Goal: Task Accomplishment & Management: Use online tool/utility

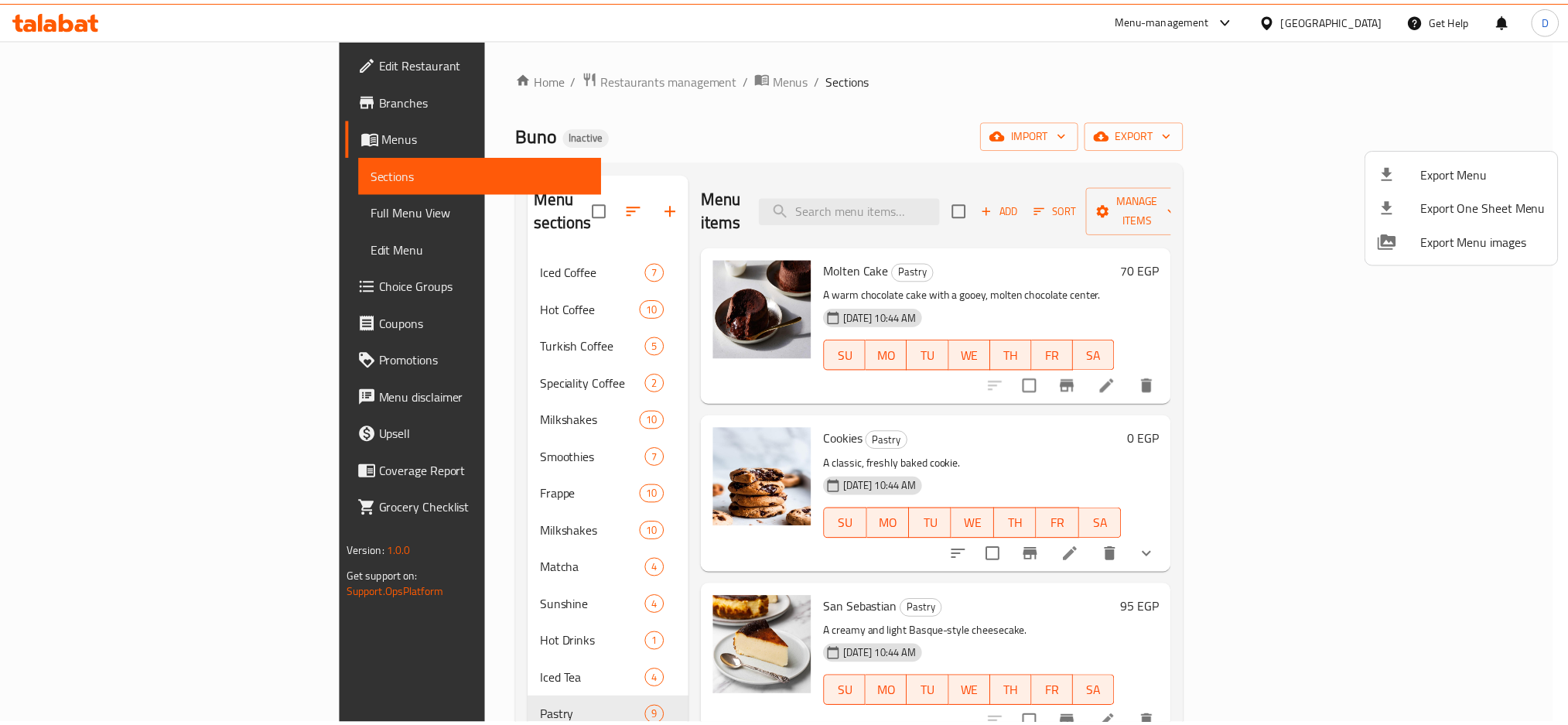
scroll to position [1, 0]
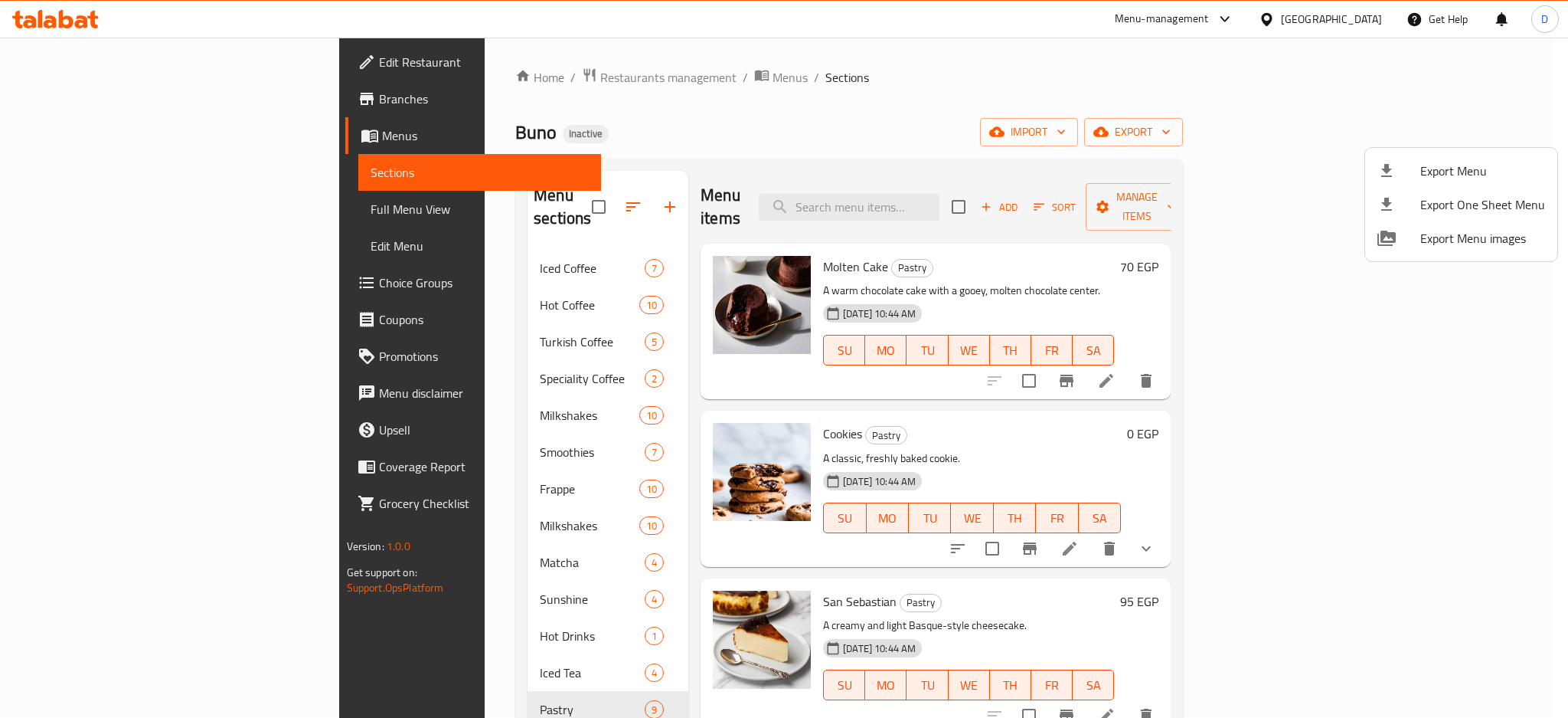
click at [1361, 20] on div at bounding box center [784, 359] width 1568 height 718
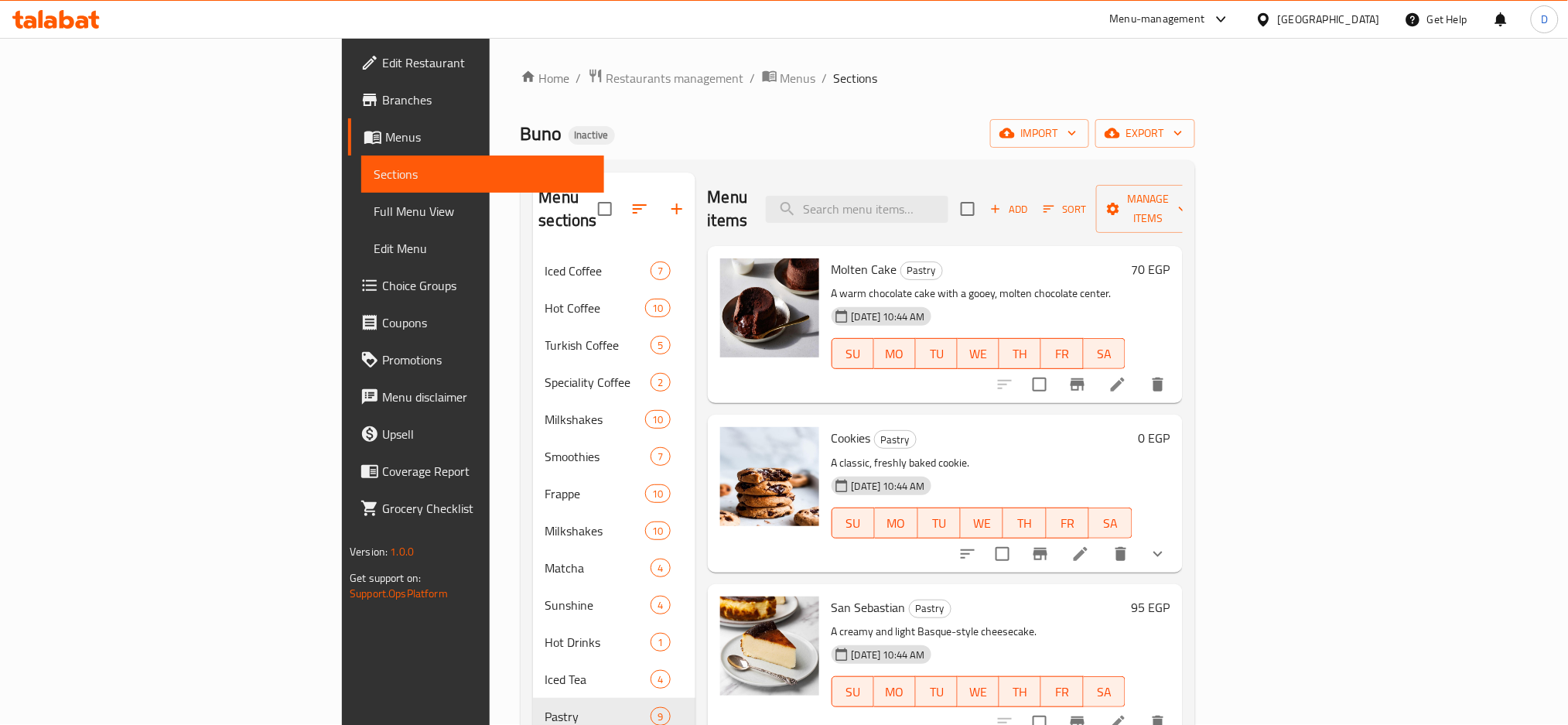
click at [1375, 20] on div "[GEOGRAPHIC_DATA]" at bounding box center [1328, 20] width 102 height 17
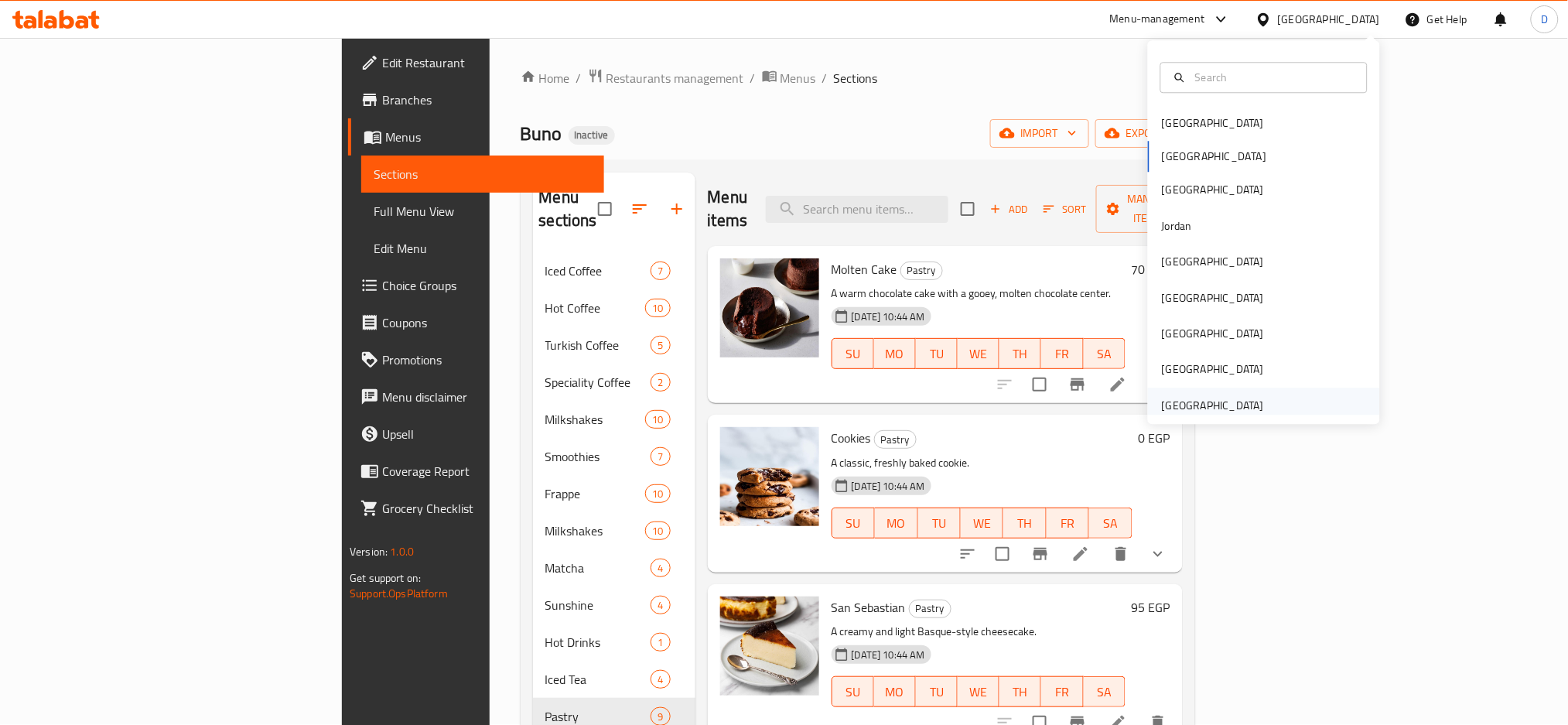
click at [1235, 397] on div "[GEOGRAPHIC_DATA]" at bounding box center [1212, 406] width 102 height 17
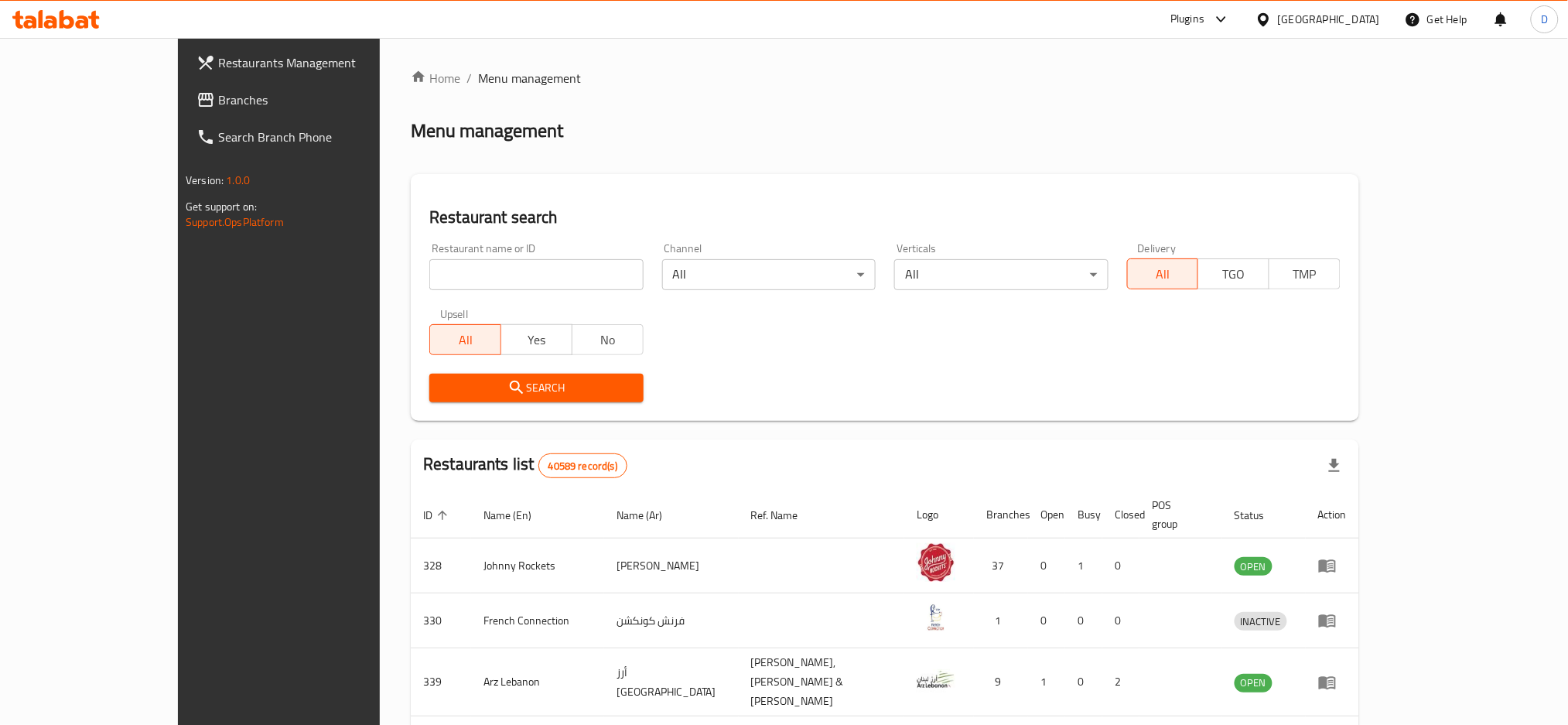
click at [1192, 17] on div "Plugins" at bounding box center [1187, 19] width 34 height 18
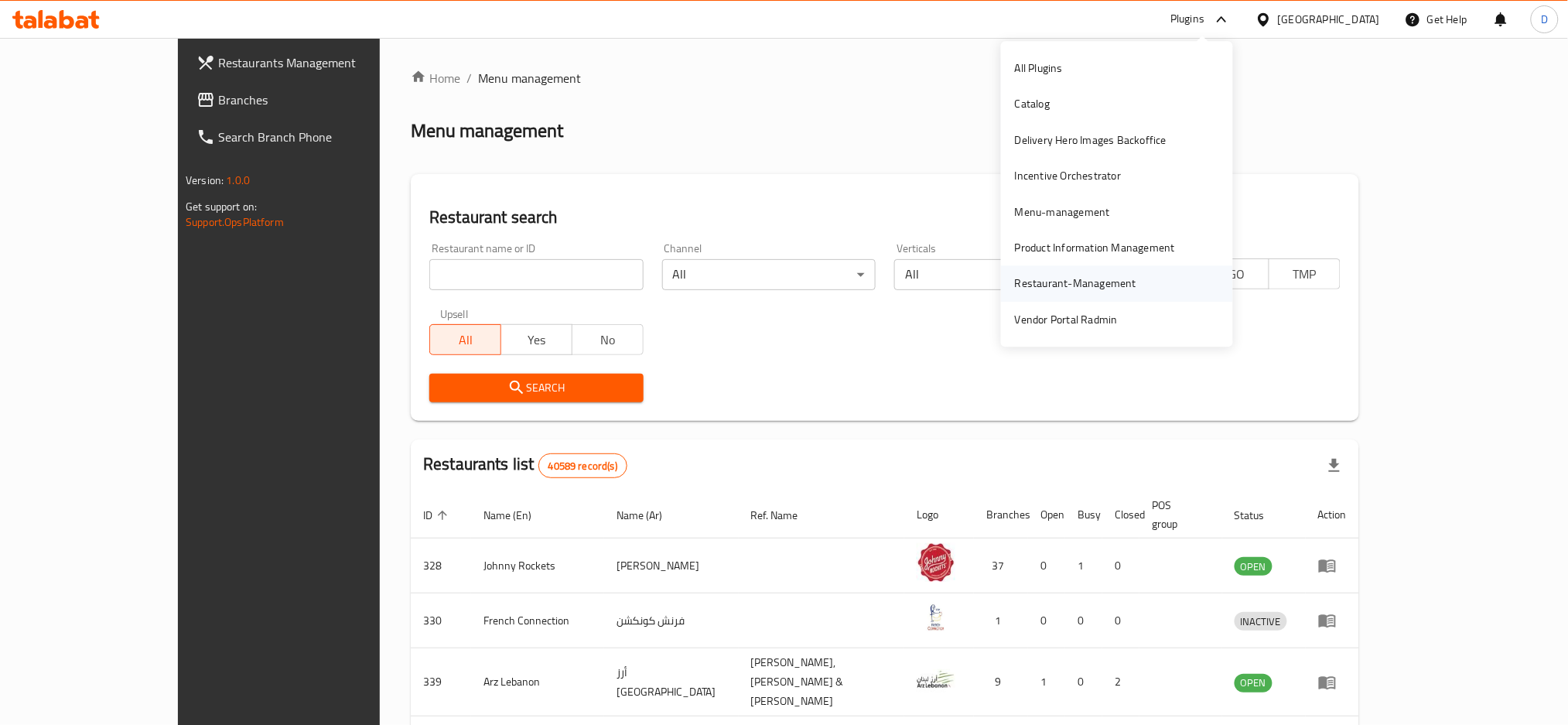
click at [1061, 284] on div "Restaurant-Management" at bounding box center [1075, 284] width 122 height 17
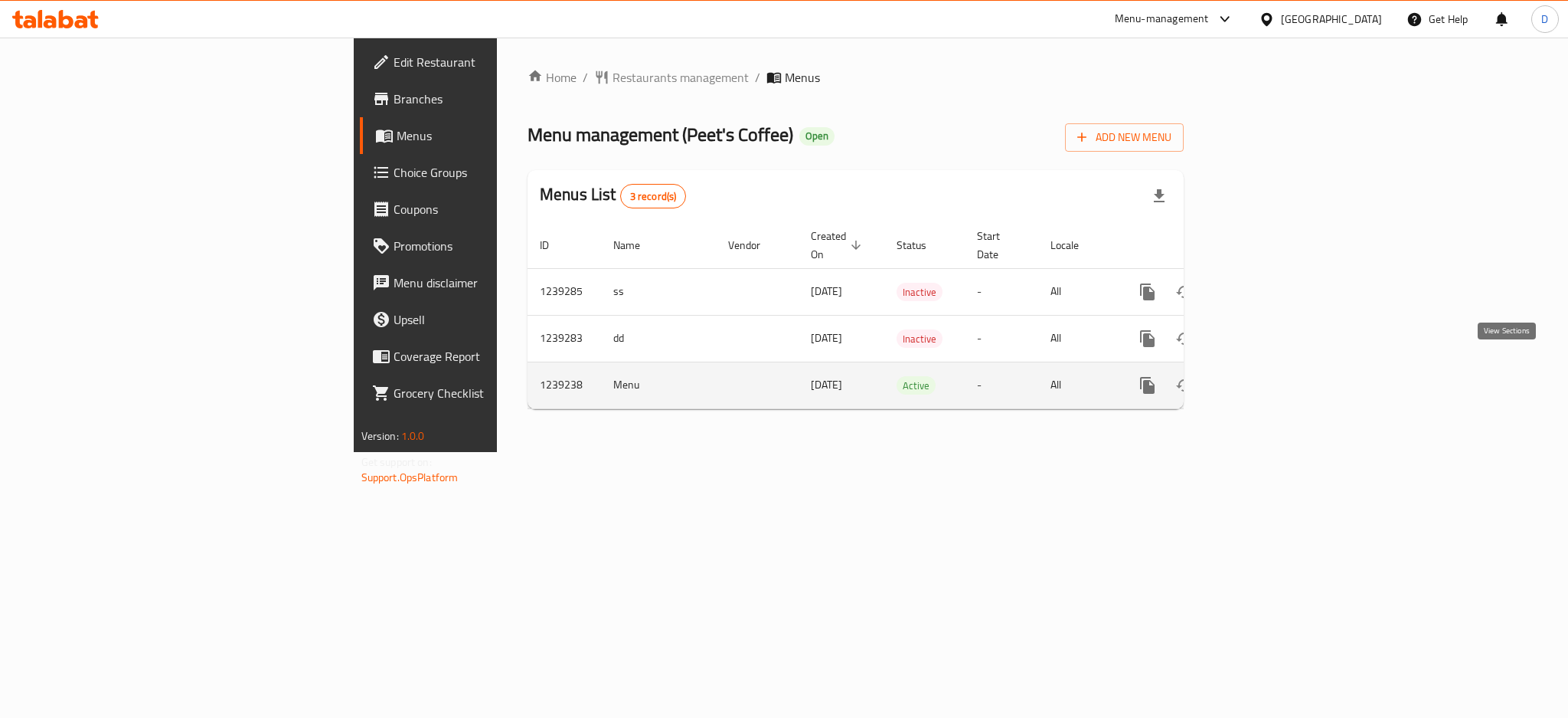
click at [1277, 381] on link "enhanced table" at bounding box center [1258, 385] width 37 height 37
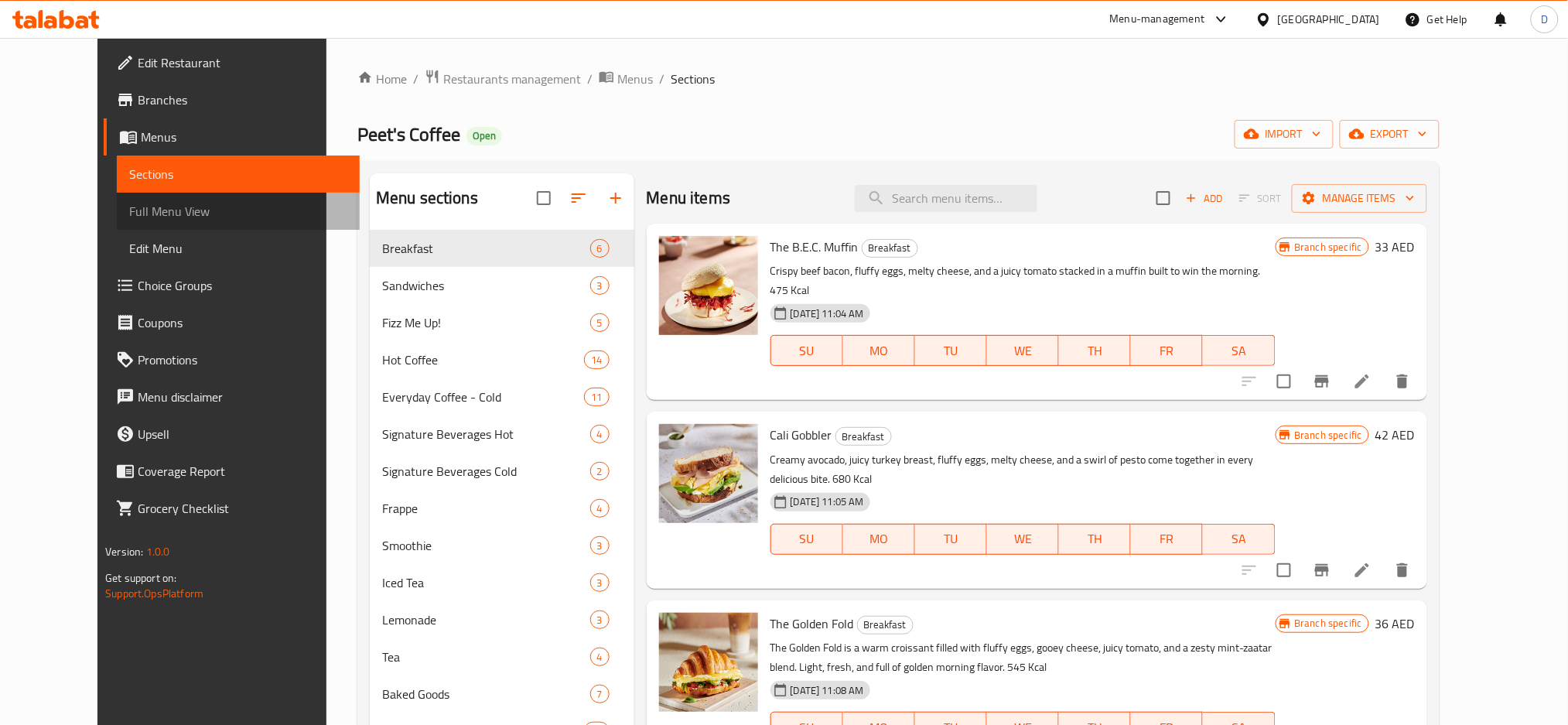
click at [153, 212] on span "Full Menu View" at bounding box center [238, 210] width 218 height 18
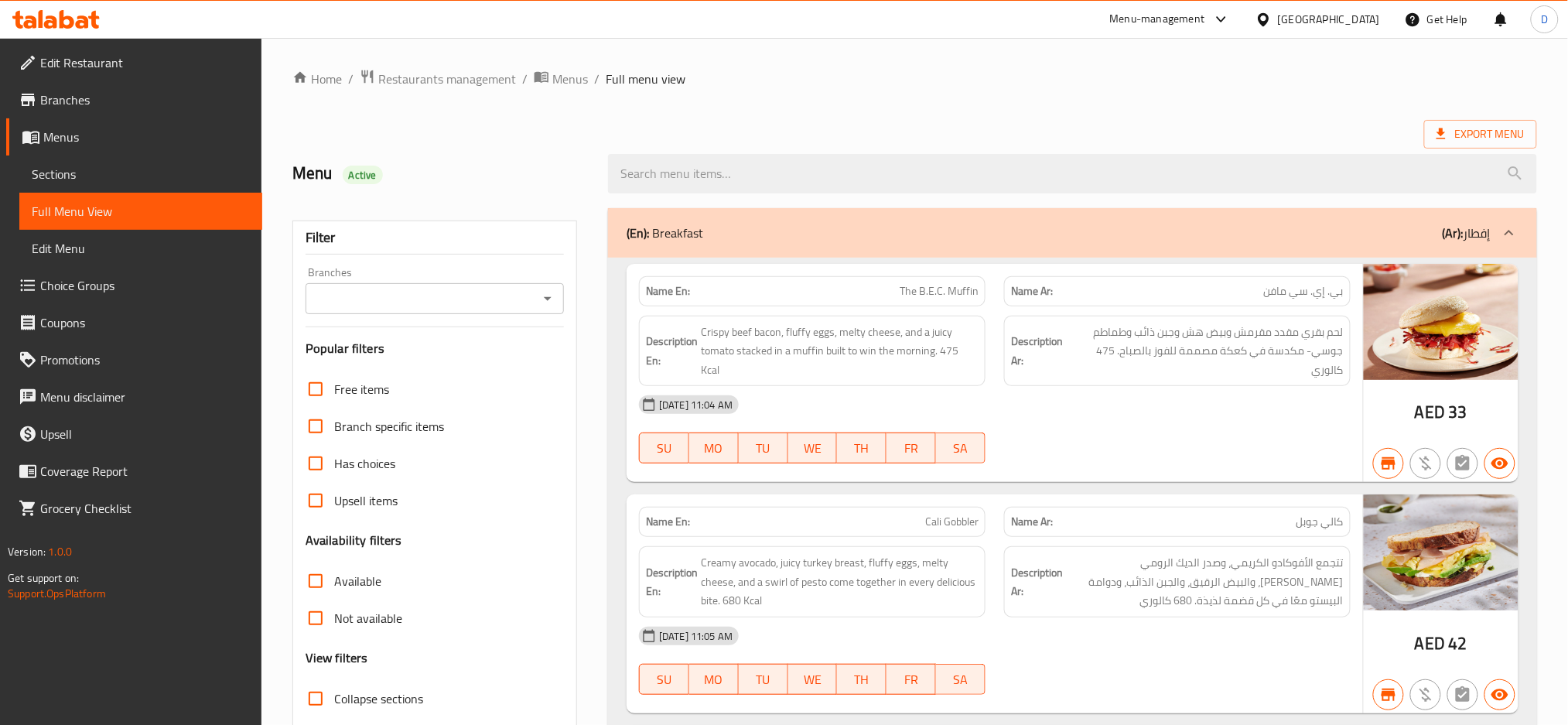
click at [141, 173] on span "Sections" at bounding box center [141, 173] width 218 height 18
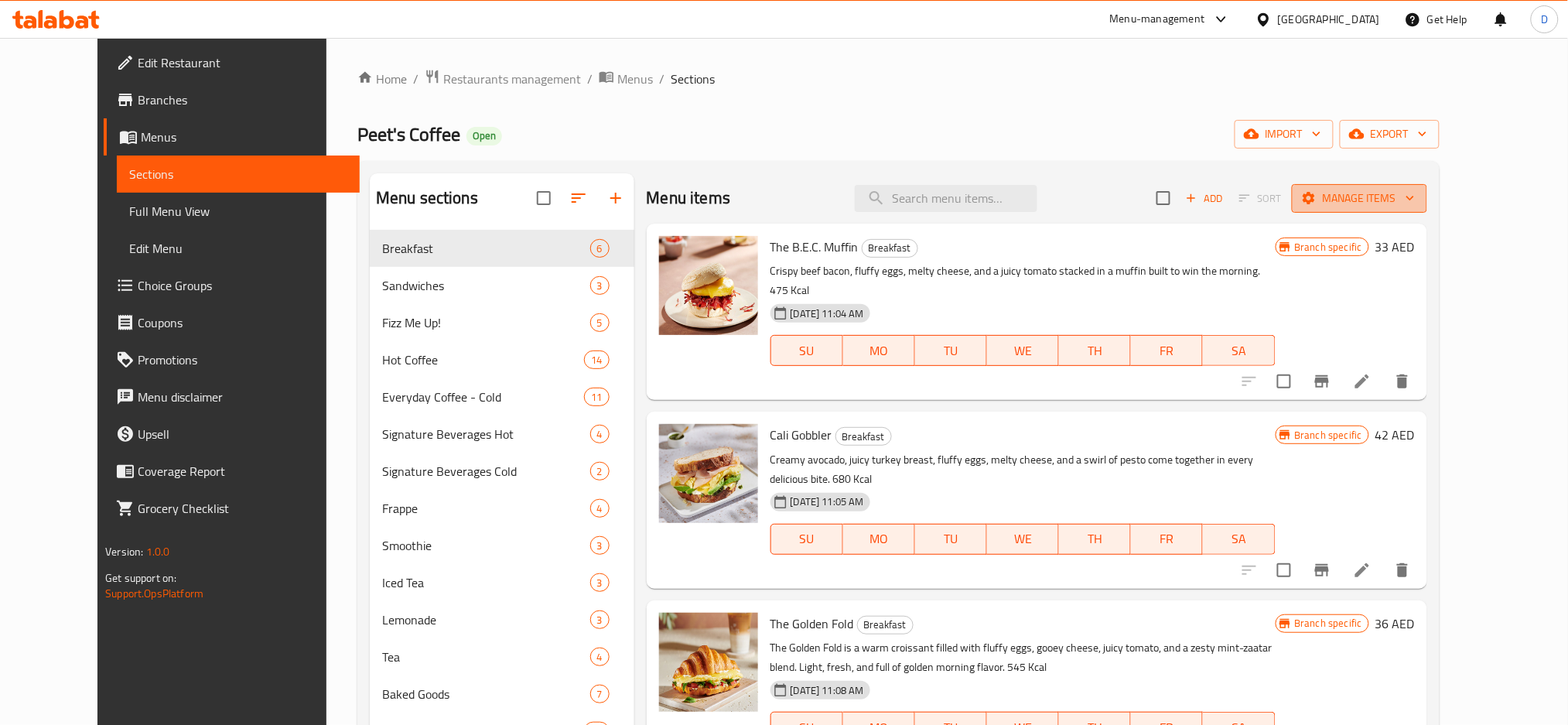
click at [1415, 198] on span "Manage items" at bounding box center [1359, 198] width 111 height 19
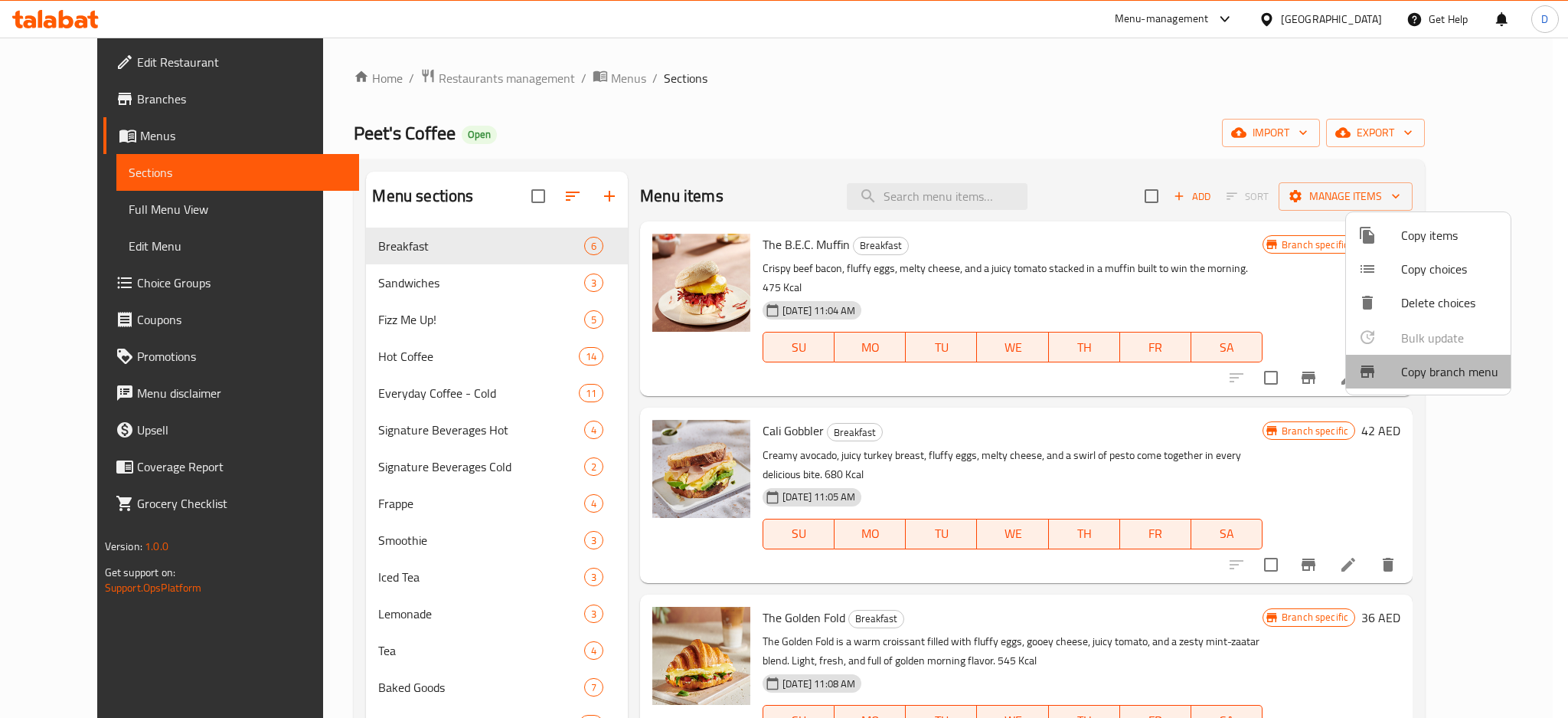
click at [1440, 366] on span "Copy branch menu" at bounding box center [1450, 371] width 97 height 18
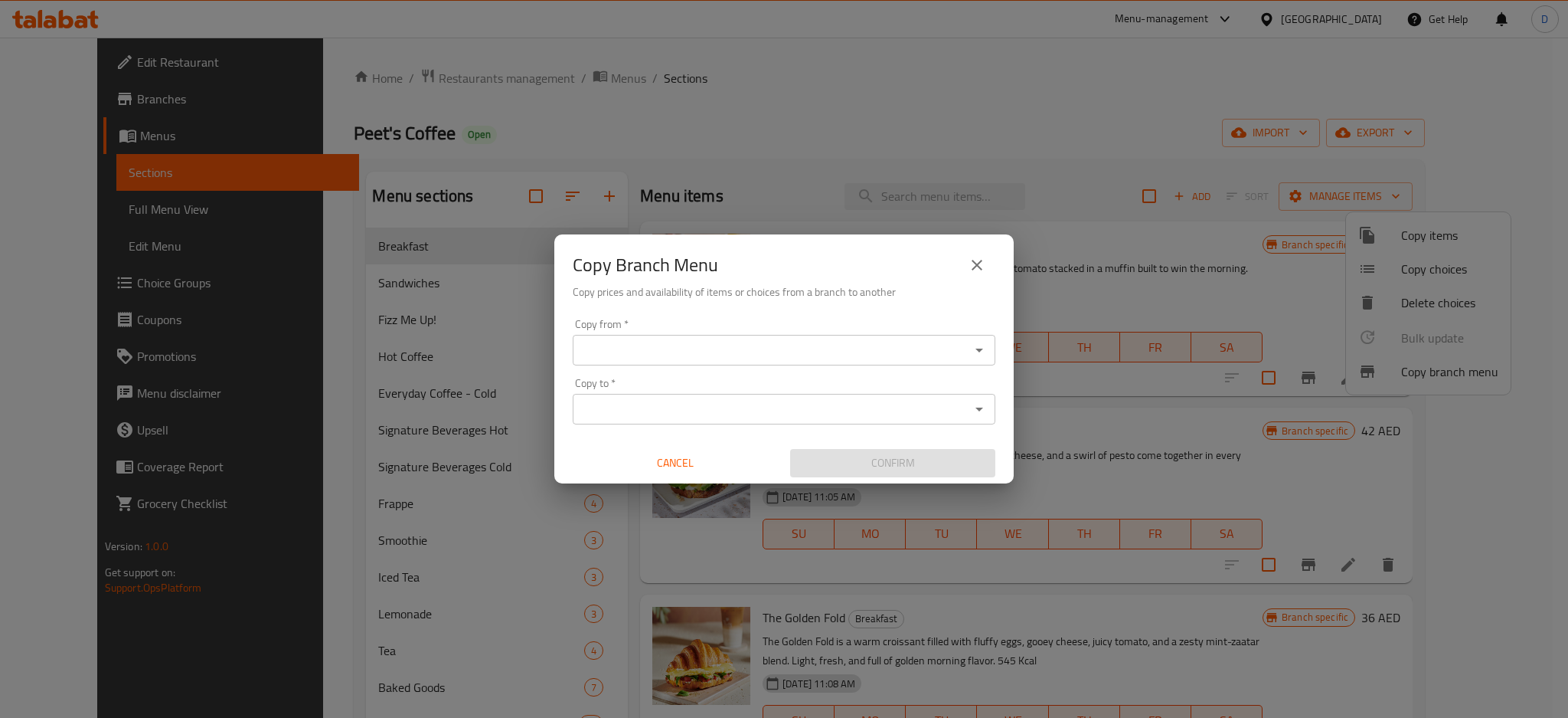
click at [946, 337] on div "Copy from *" at bounding box center [784, 349] width 423 height 31
click at [975, 348] on icon "Open" at bounding box center [979, 349] width 18 height 18
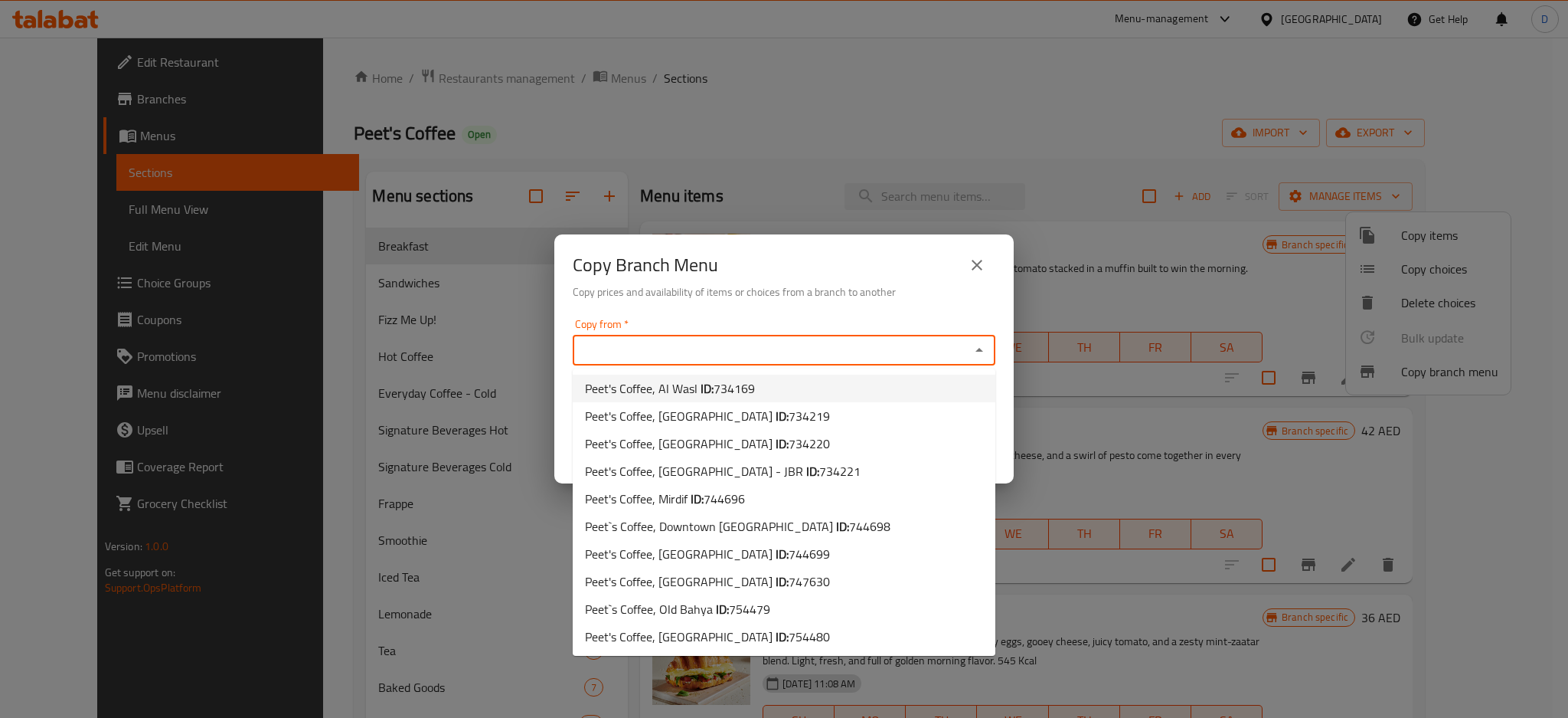
click at [841, 381] on li "Peet's Coffee, Al Wasl ID: 734169" at bounding box center [784, 388] width 423 height 27
type input "Peet's Coffee, Al Wasl"
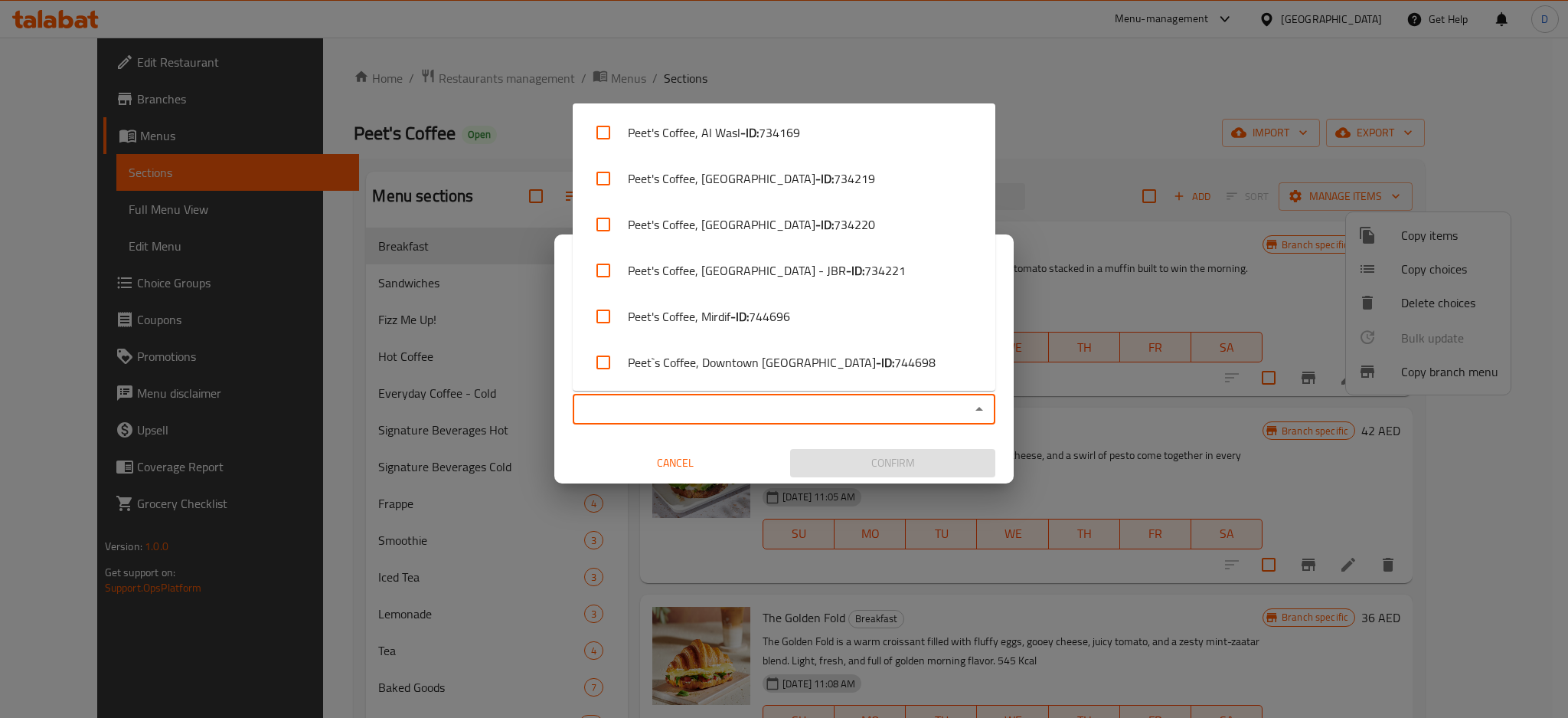
click at [843, 410] on input "Copy to   *" at bounding box center [772, 409] width 388 height 21
click at [816, 361] on span "773988" at bounding box center [798, 362] width 41 height 18
checkbox input "true"
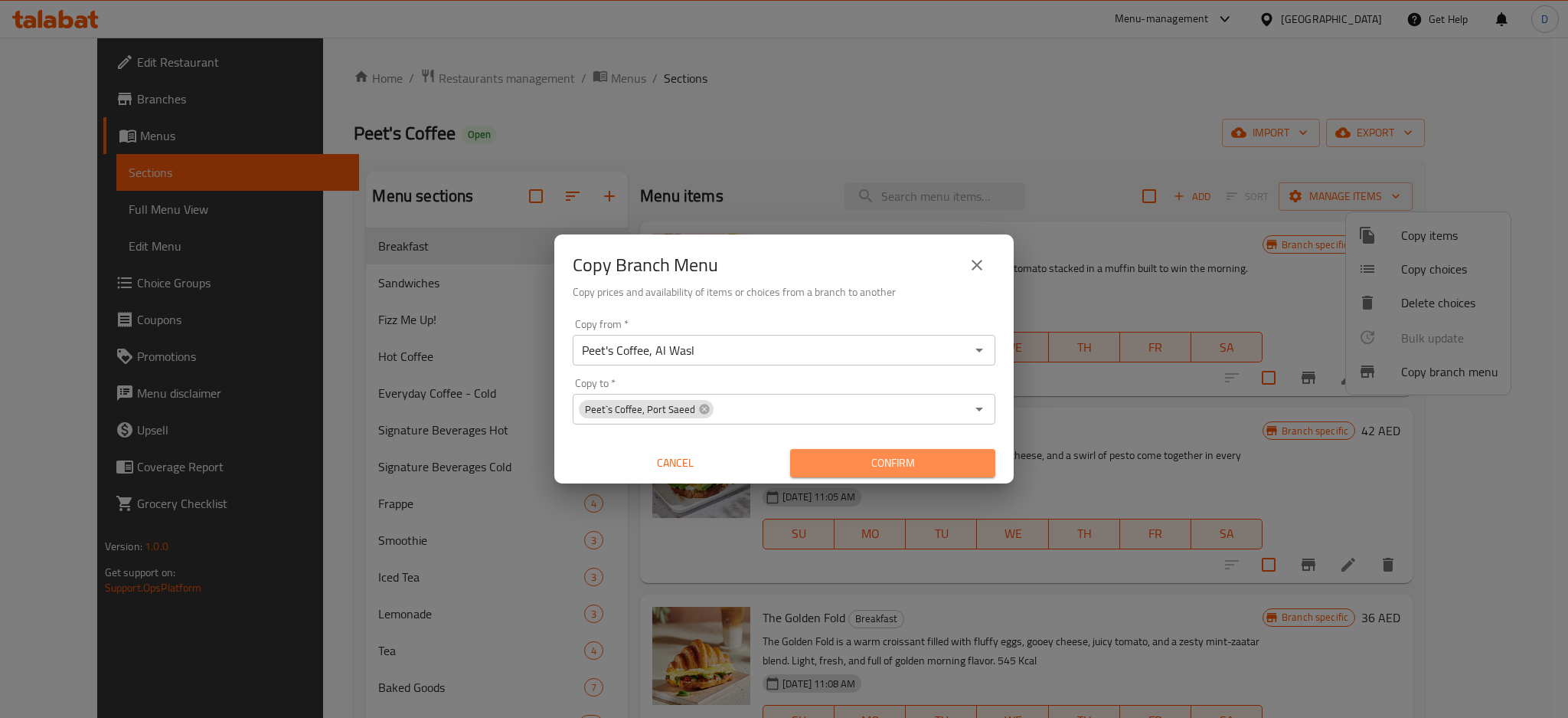
click at [888, 457] on span "Confirm" at bounding box center [892, 463] width 181 height 19
